Goal: Navigation & Orientation: Find specific page/section

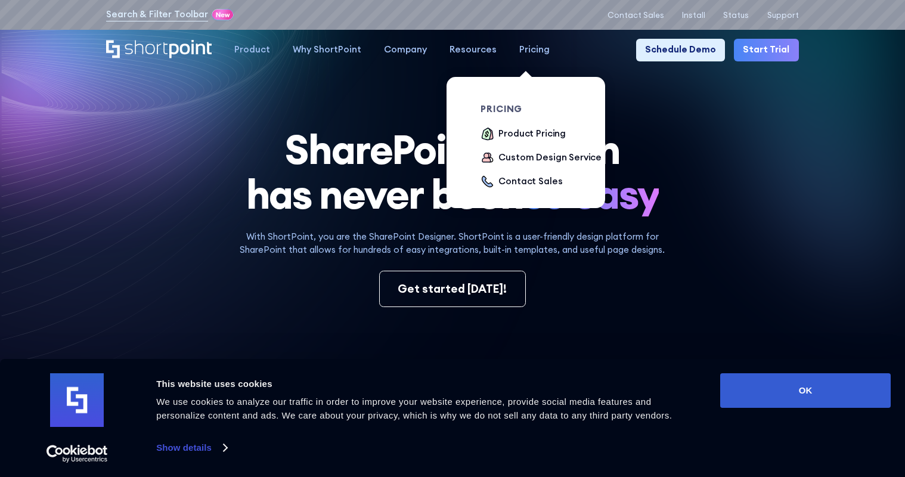
click at [531, 47] on div "Pricing" at bounding box center [534, 50] width 30 height 14
click at [512, 132] on div "Product Pricing" at bounding box center [532, 134] width 67 height 14
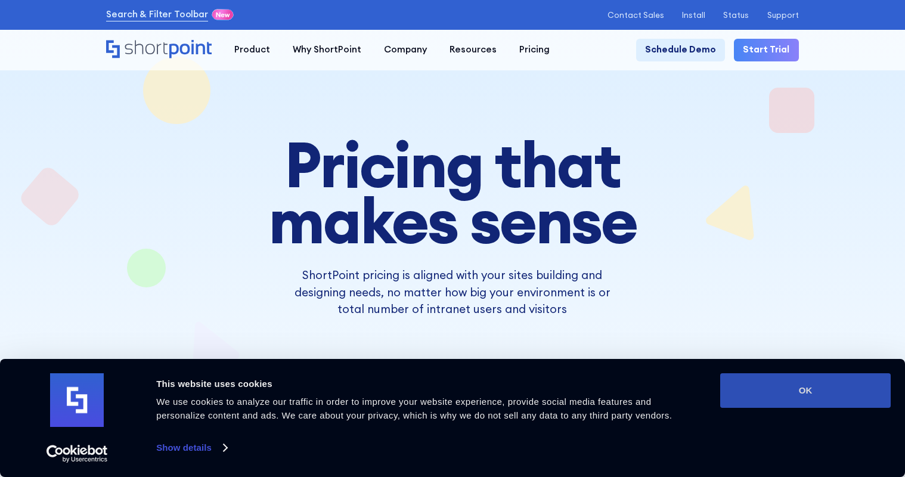
click at [792, 383] on button "OK" at bounding box center [805, 390] width 171 height 35
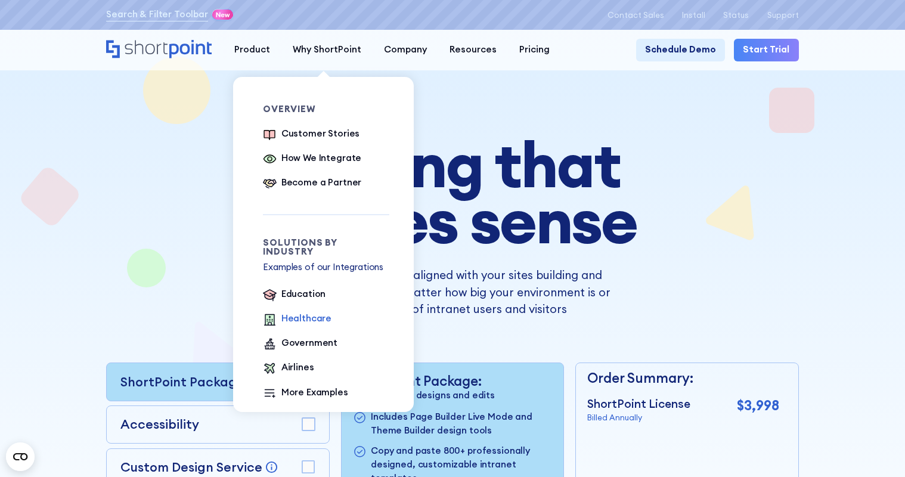
click at [299, 312] on div "Healthcare" at bounding box center [306, 319] width 50 height 14
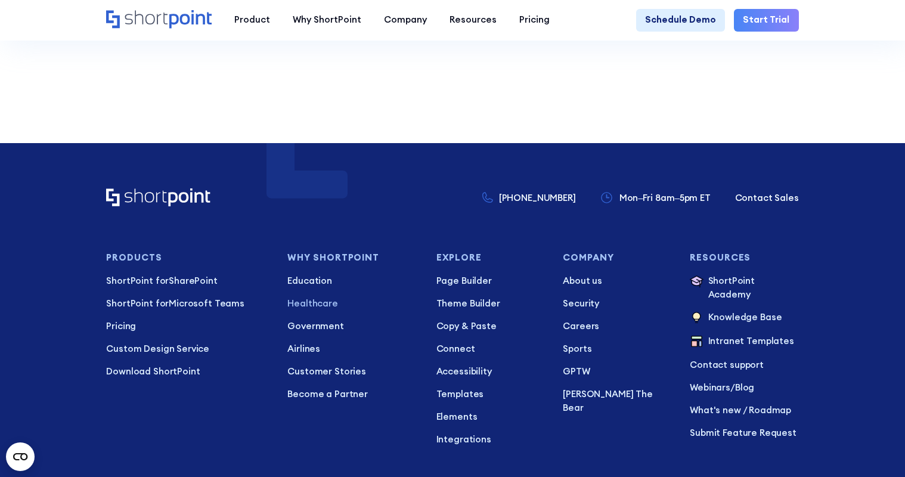
scroll to position [2326, 0]
